Goal: Transaction & Acquisition: Purchase product/service

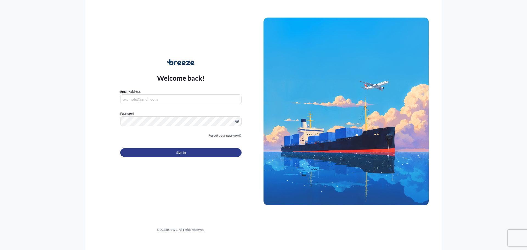
type input "[EMAIL_ADDRESS][DOMAIN_NAME]"
click at [174, 154] on button "Sign In" at bounding box center [180, 152] width 121 height 9
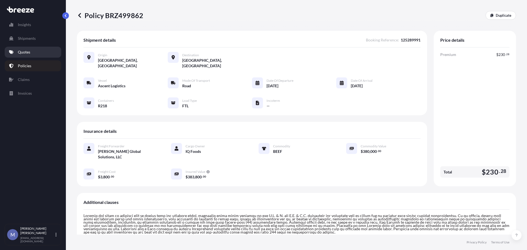
click at [38, 53] on link "Quotes" at bounding box center [33, 52] width 57 height 11
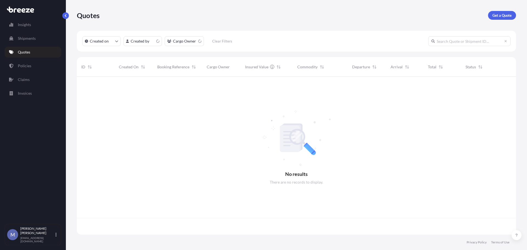
scroll to position [157, 435]
click at [506, 14] on p "Get a Quote" at bounding box center [502, 15] width 19 height 5
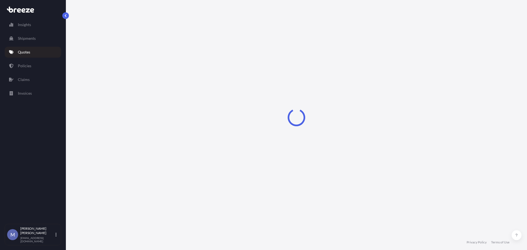
select select "Road"
select select "1"
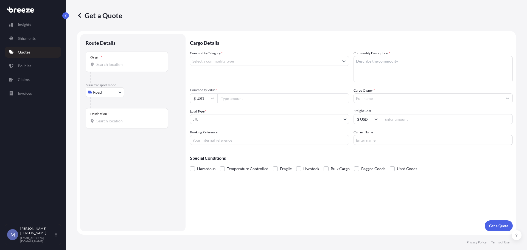
click at [116, 67] on input "Origin *" at bounding box center [128, 64] width 65 height 5
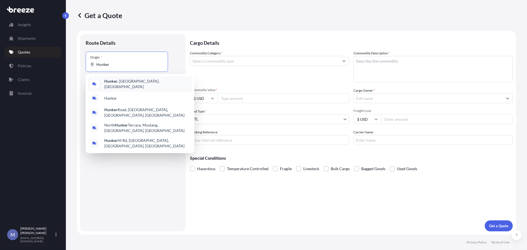
click at [116, 81] on b "Hunker" at bounding box center [110, 81] width 13 height 5
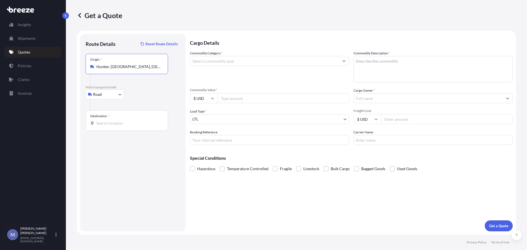
type input "Hunker, [GEOGRAPHIC_DATA], [GEOGRAPHIC_DATA]"
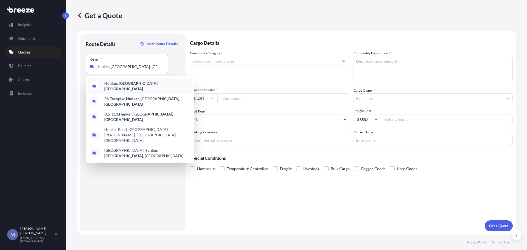
click at [130, 87] on b "Hunker, [GEOGRAPHIC_DATA], [GEOGRAPHIC_DATA]" at bounding box center [131, 86] width 54 height 10
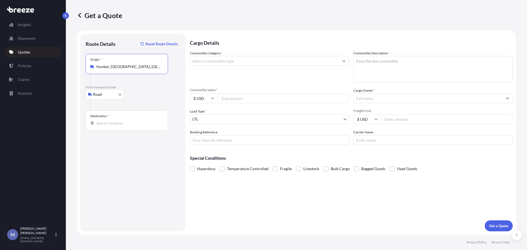
click at [118, 127] on div "Destination *" at bounding box center [127, 120] width 82 height 20
click at [118, 126] on input "Destination *" at bounding box center [128, 123] width 65 height 5
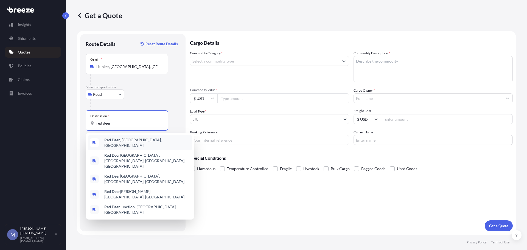
click at [119, 142] on b "Red Deer" at bounding box center [112, 140] width 16 height 5
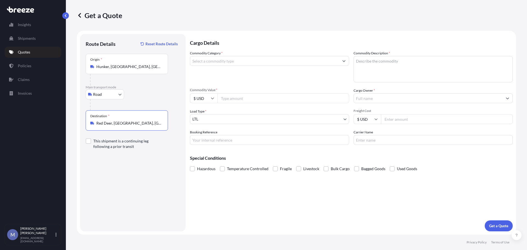
type input "Red Deer, [GEOGRAPHIC_DATA], [GEOGRAPHIC_DATA]"
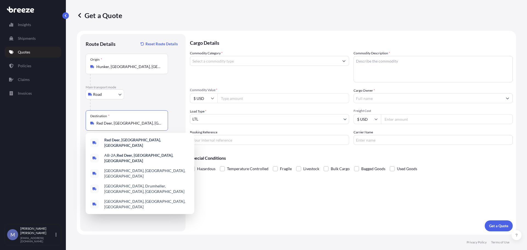
click at [321, 62] on input "Commodity Category *" at bounding box center [264, 61] width 149 height 10
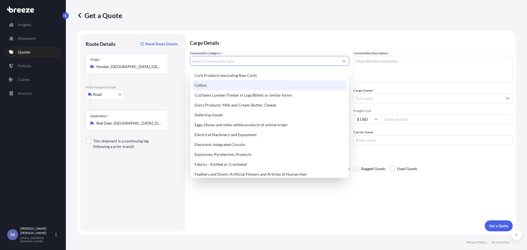
scroll to position [275, 0]
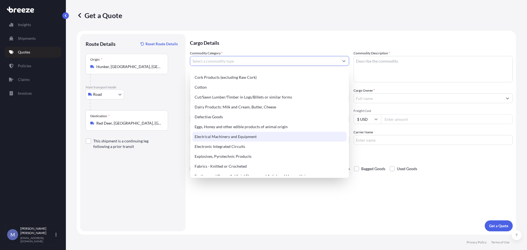
click at [229, 134] on div "Electrical Machinery and Equipment" at bounding box center [270, 137] width 154 height 10
type input "Electrical Machinery and Equipment"
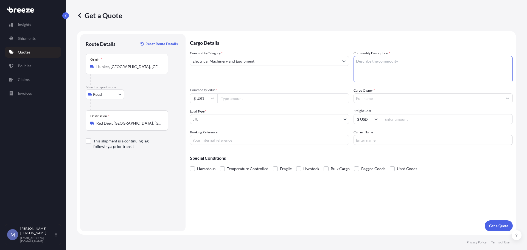
click at [375, 68] on textarea "Commodity Description *" at bounding box center [433, 69] width 159 height 26
type textarea "Generator"
click at [245, 99] on input "Commodity Value *" at bounding box center [284, 98] width 132 height 10
type input "200000"
click at [418, 101] on input "Cargo Owner *" at bounding box center [428, 98] width 149 height 10
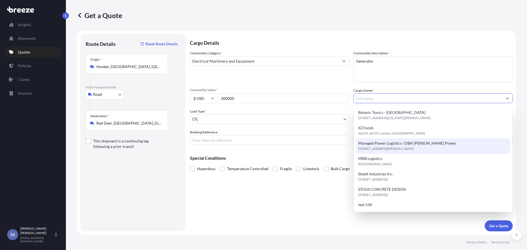
click at [375, 143] on span "Managed Power Logistics / DBA [PERSON_NAME] Power" at bounding box center [407, 143] width 98 height 5
type input "Managed Power Logistics / DBA [PERSON_NAME] Power"
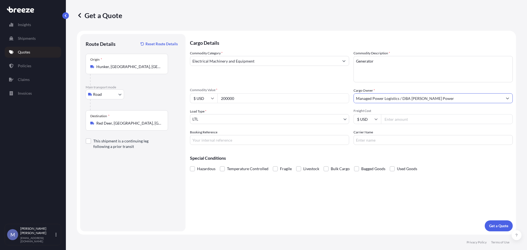
click at [232, 119] on body "Insights Shipments Quotes Policies Claims Invoices M [PERSON_NAME] [EMAIL_ADDRE…" at bounding box center [263, 125] width 527 height 250
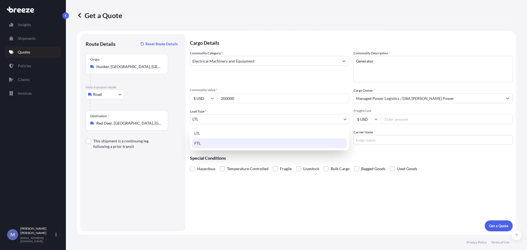
click at [204, 142] on div "FTL" at bounding box center [269, 143] width 155 height 10
select select "2"
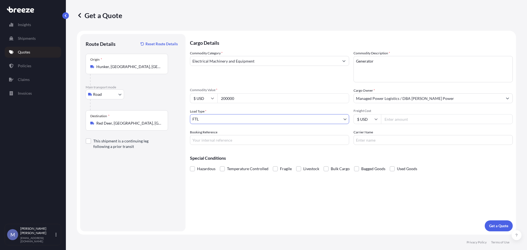
click at [416, 152] on div "Special Conditions Hazardous Temperature Controlled Fragile Livestock Bulk Carg…" at bounding box center [351, 161] width 323 height 24
click at [496, 226] on p "Get a Quote" at bounding box center [498, 225] width 19 height 5
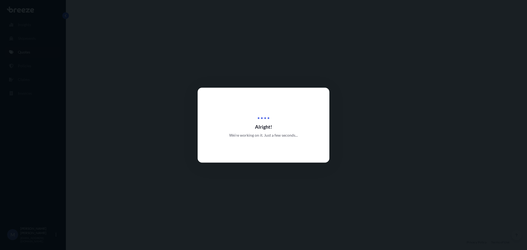
select select "Road"
select select "2"
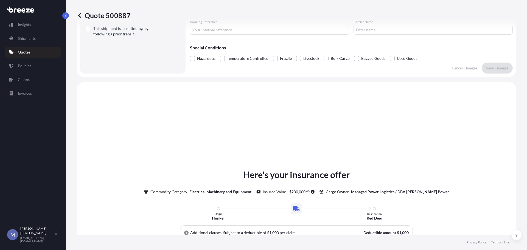
scroll to position [165, 0]
